Goal: Transaction & Acquisition: Purchase product/service

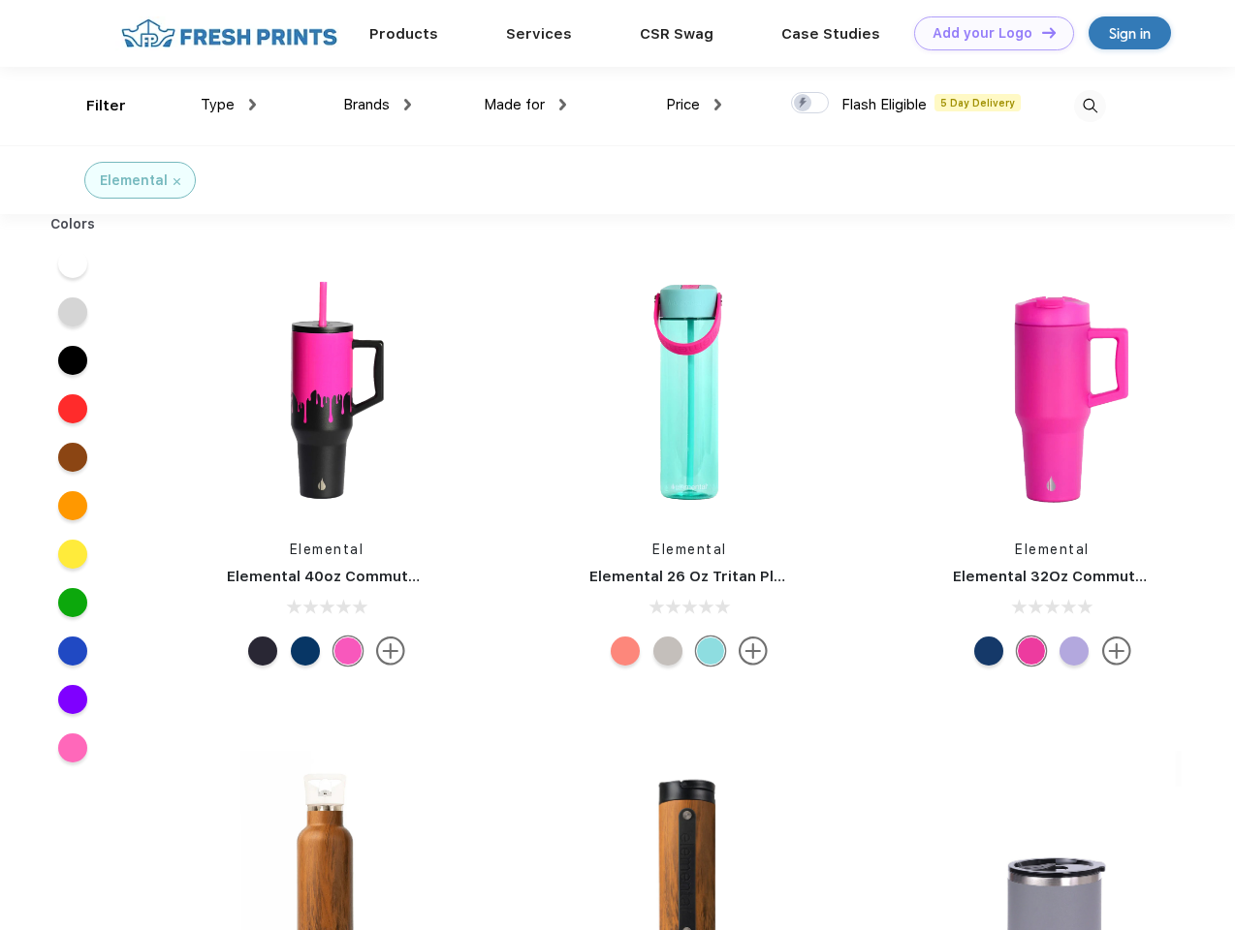
click at [987, 33] on link "Add your Logo Design Tool" at bounding box center [994, 33] width 160 height 34
click at [0, 0] on div "Design Tool" at bounding box center [0, 0] width 0 height 0
click at [1040, 32] on link "Add your Logo Design Tool" at bounding box center [994, 33] width 160 height 34
click at [93, 106] on div "Filter" at bounding box center [106, 106] width 40 height 22
click at [229, 105] on span "Type" at bounding box center [218, 104] width 34 height 17
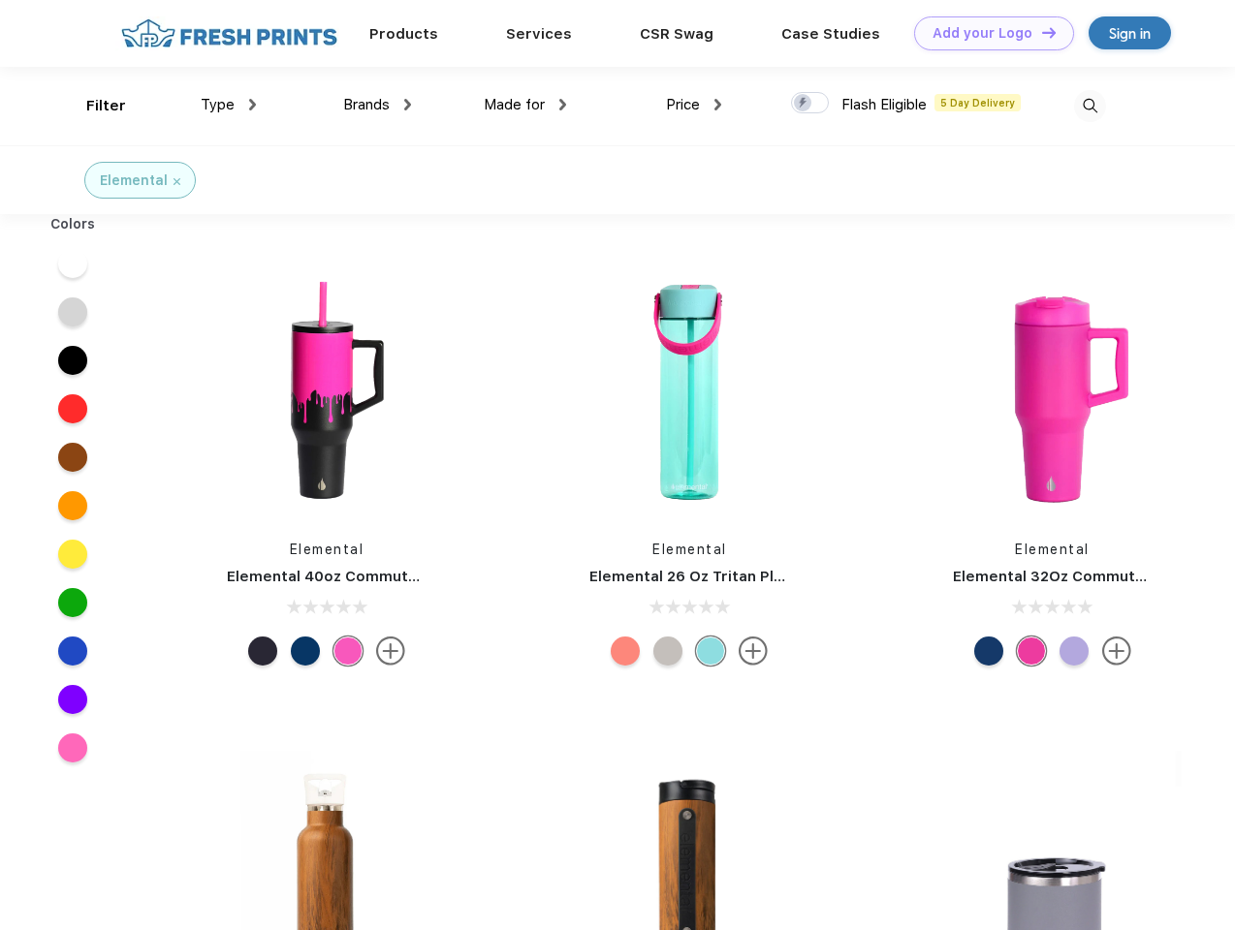
click at [377, 105] on span "Brands" at bounding box center [366, 104] width 47 height 17
click at [525, 105] on span "Made for" at bounding box center [514, 104] width 61 height 17
click at [694, 105] on span "Price" at bounding box center [683, 104] width 34 height 17
click at [810, 104] on div at bounding box center [810, 102] width 38 height 21
click at [804, 104] on input "checkbox" at bounding box center [797, 97] width 13 height 13
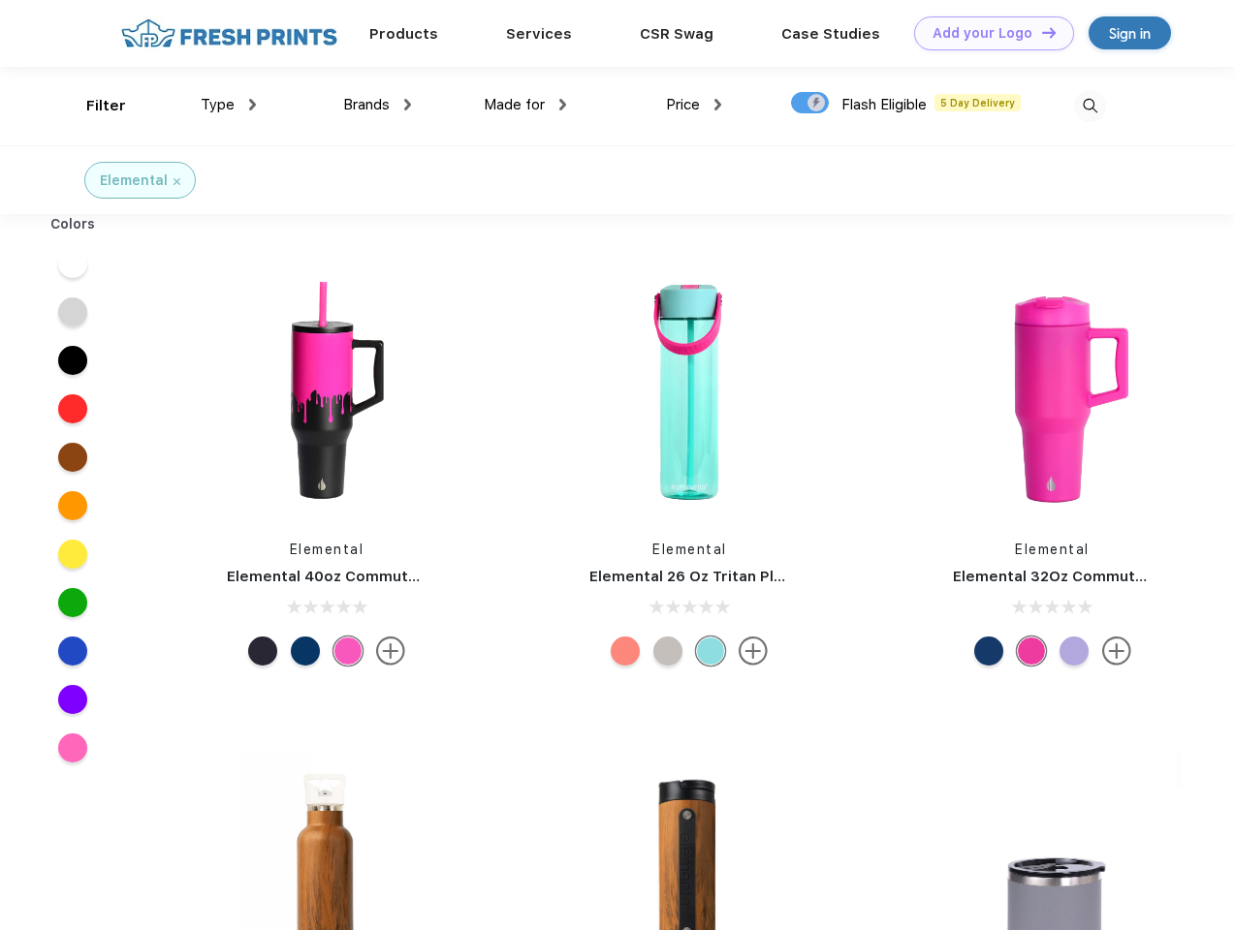
click at [1089, 106] on img at bounding box center [1090, 106] width 32 height 32
